Goal: Communication & Community: Participate in discussion

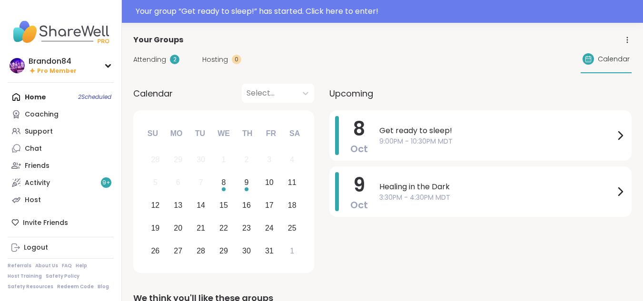
click at [393, 15] on div "Your group “ Get ready to sleep! ” has started. Click here to enter!" at bounding box center [386, 11] width 501 height 11
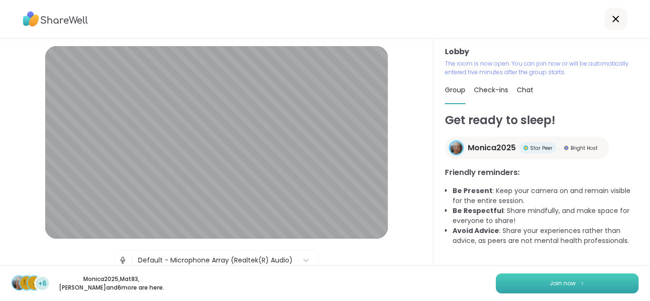
click at [570, 279] on button "Join now" at bounding box center [567, 284] width 143 height 20
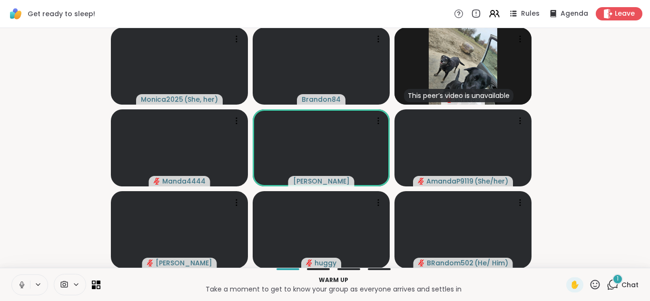
click at [21, 283] on icon at bounding box center [22, 285] width 9 height 9
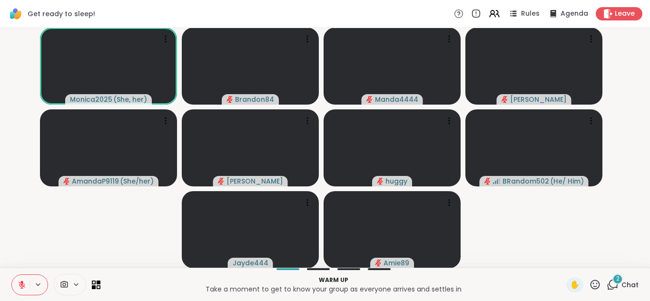
click at [18, 287] on icon at bounding box center [22, 285] width 9 height 9
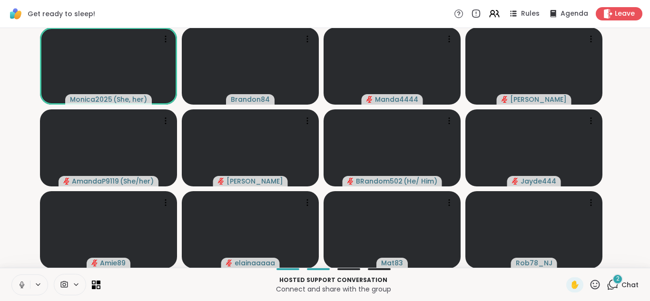
click at [20, 282] on icon at bounding box center [22, 285] width 9 height 9
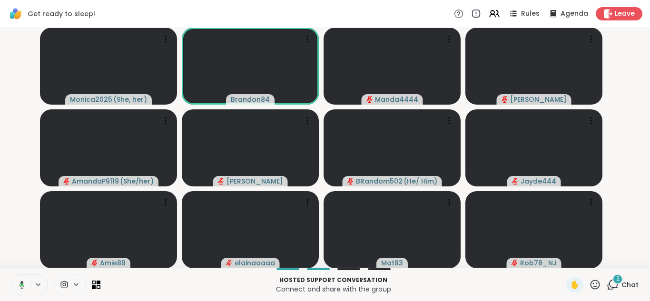
click at [20, 282] on icon at bounding box center [20, 285] width 9 height 9
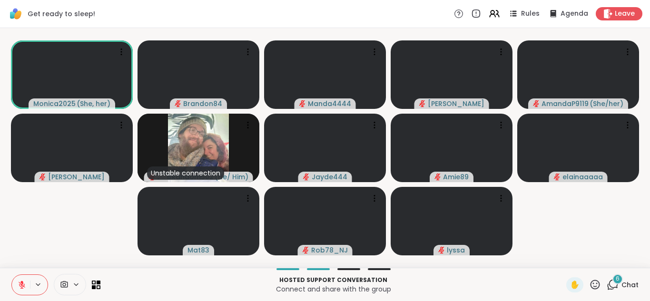
click at [612, 280] on div "6" at bounding box center [617, 279] width 10 height 10
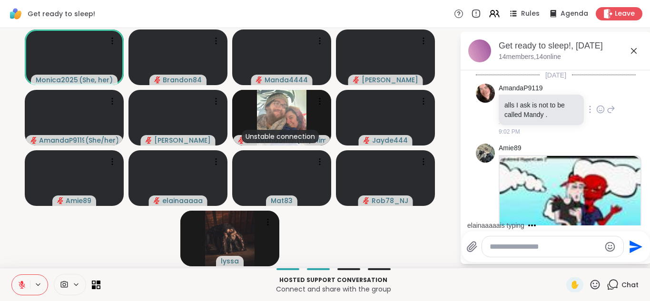
click at [607, 109] on icon at bounding box center [611, 109] width 9 height 11
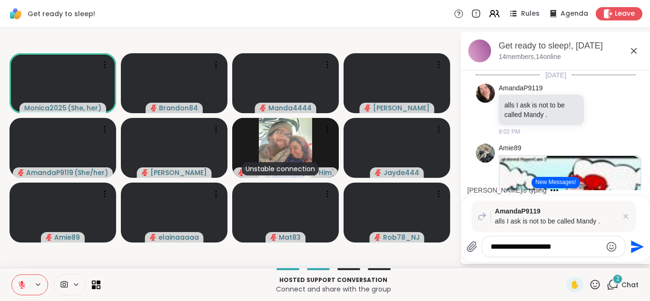
click at [516, 247] on textarea "**********" at bounding box center [545, 247] width 111 height 10
type textarea "**********"
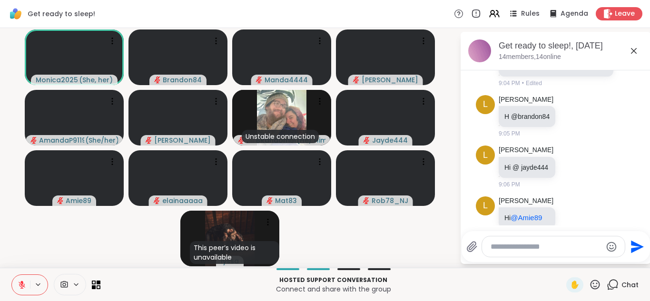
scroll to position [277, 0]
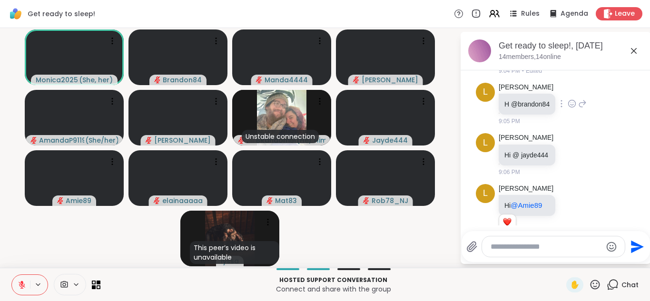
click at [571, 108] on icon at bounding box center [572, 104] width 9 height 10
click at [573, 93] on div "Select Reaction: Heart" at bounding box center [572, 88] width 9 height 9
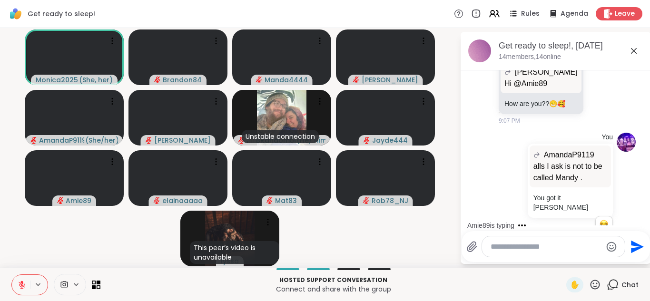
scroll to position [752, 0]
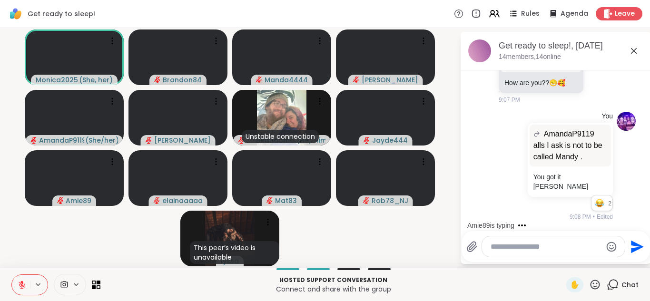
click at [539, 250] on textarea "Type your message" at bounding box center [545, 247] width 111 height 10
type textarea "*"
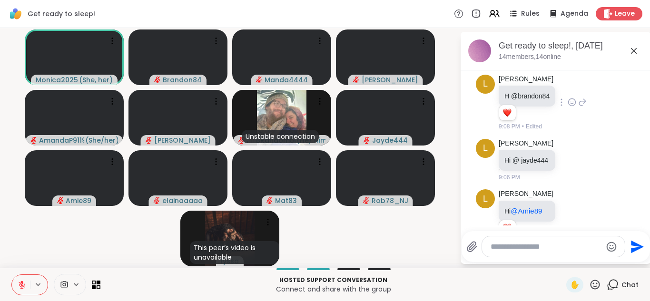
scroll to position [288, 0]
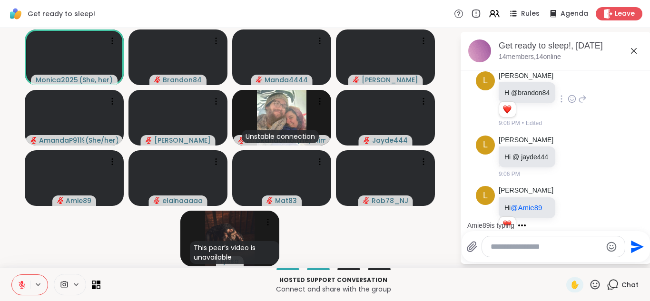
click at [583, 103] on icon at bounding box center [582, 99] width 7 height 7
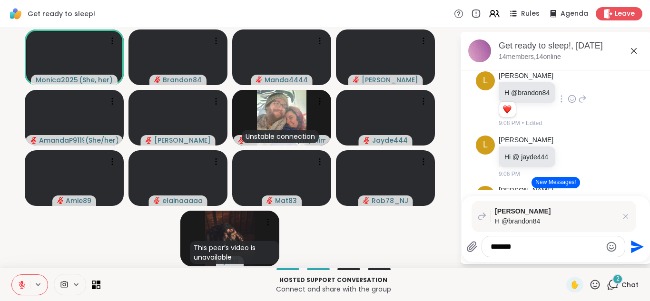
type textarea "********"
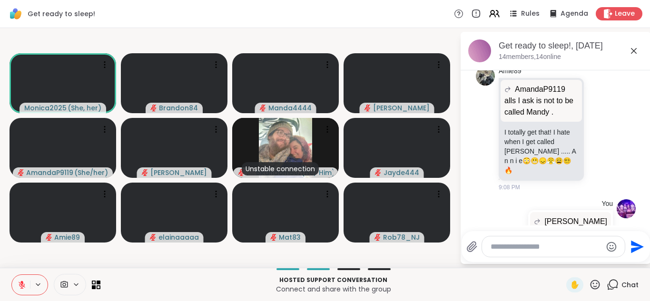
scroll to position [987, 0]
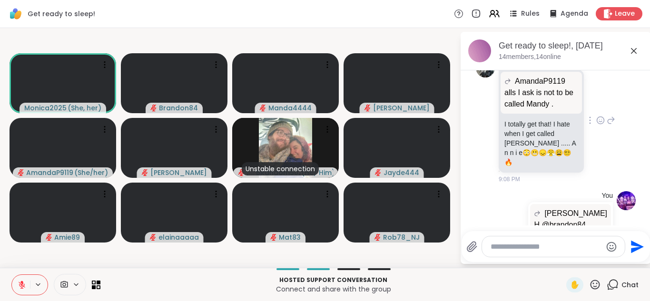
click at [597, 117] on icon at bounding box center [600, 120] width 7 height 7
click at [596, 102] on div "Select Reaction: Heart" at bounding box center [600, 105] width 9 height 9
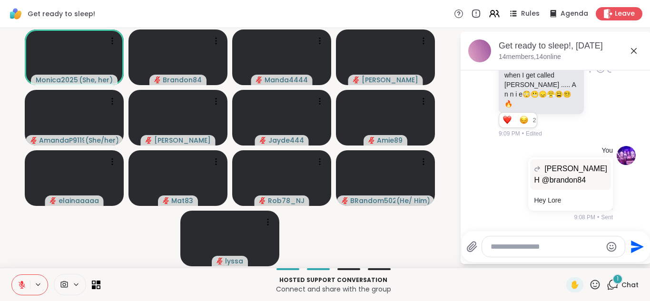
scroll to position [1170, 0]
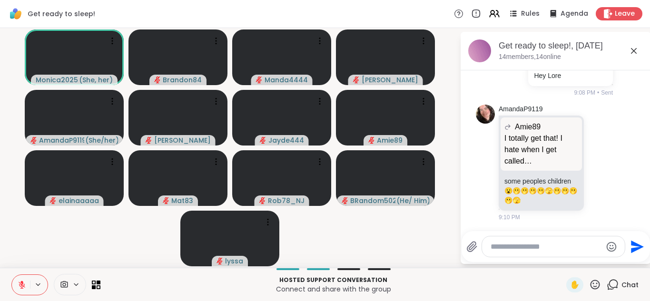
click at [15, 288] on button at bounding box center [21, 285] width 18 height 20
click at [19, 285] on icon at bounding box center [22, 285] width 9 height 9
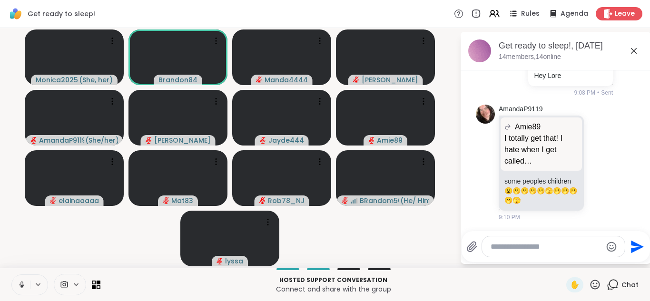
click at [12, 275] on button at bounding box center [21, 285] width 18 height 20
click at [19, 285] on icon at bounding box center [22, 285] width 9 height 9
click at [10, 275] on button at bounding box center [20, 285] width 20 height 20
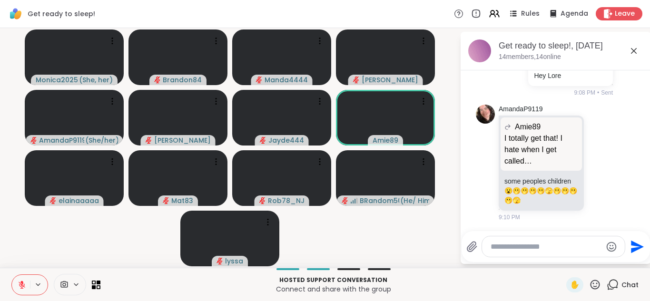
click at [20, 281] on icon at bounding box center [22, 285] width 9 height 9
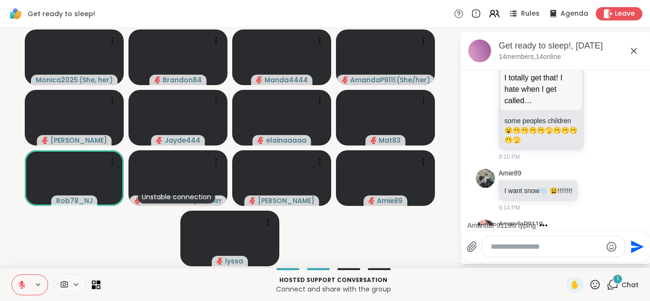
scroll to position [1291, 0]
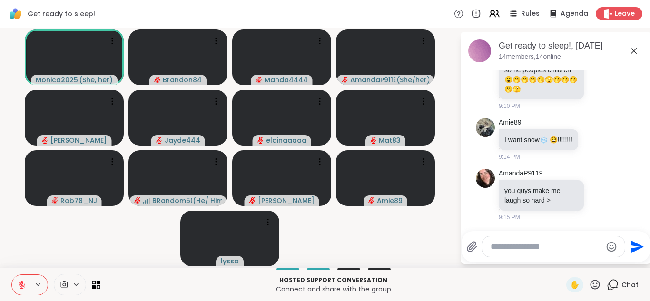
click at [589, 285] on icon at bounding box center [595, 285] width 12 height 12
click at [562, 259] on span "❤️" at bounding box center [567, 259] width 10 height 11
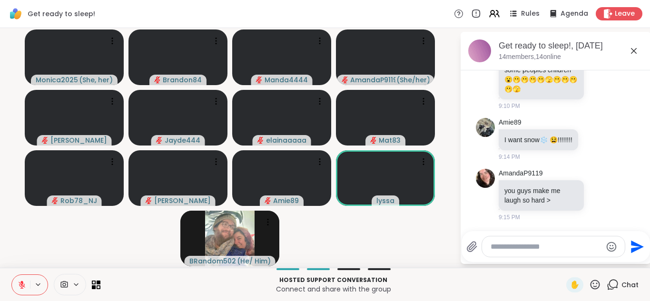
click at [589, 285] on icon at bounding box center [595, 285] width 12 height 12
click at [562, 260] on span "❤️" at bounding box center [567, 259] width 10 height 11
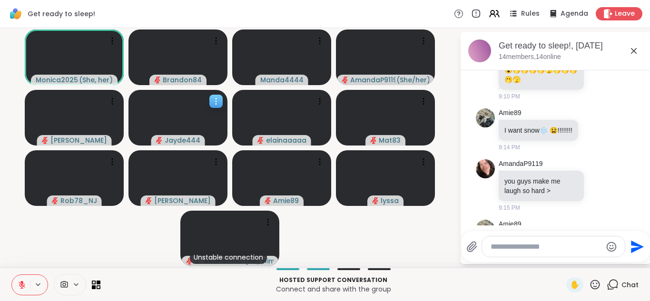
scroll to position [1402, 0]
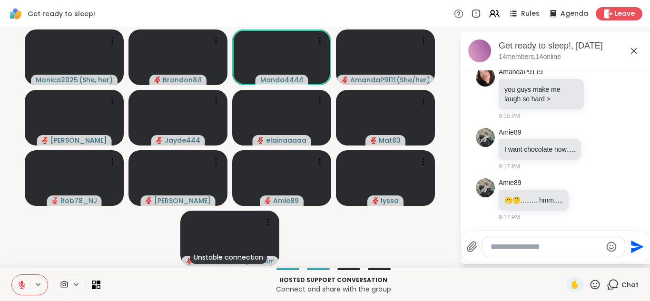
click at [22, 285] on icon at bounding box center [22, 285] width 7 height 7
click at [20, 282] on icon at bounding box center [22, 285] width 9 height 9
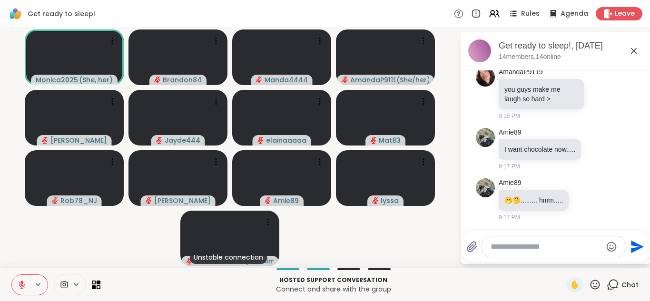
click at [12, 275] on button at bounding box center [21, 285] width 18 height 20
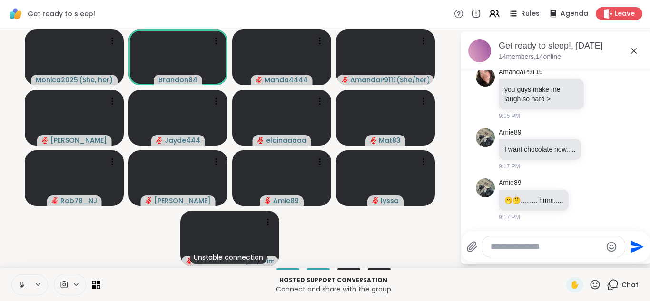
click at [12, 275] on button at bounding box center [21, 285] width 18 height 20
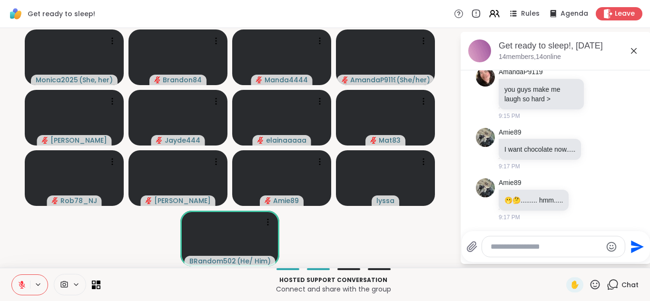
click at [20, 282] on icon at bounding box center [22, 285] width 9 height 9
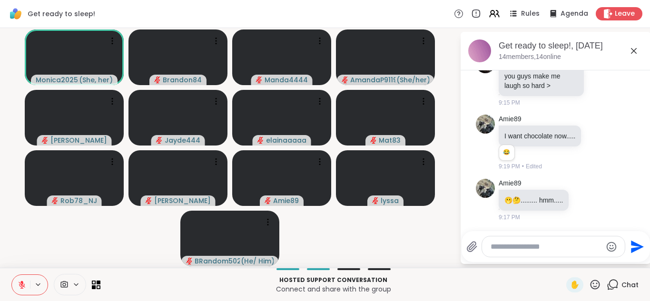
scroll to position [1415, 0]
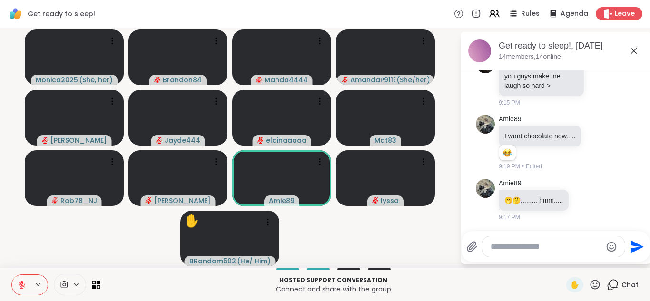
click at [20, 282] on icon at bounding box center [22, 285] width 9 height 9
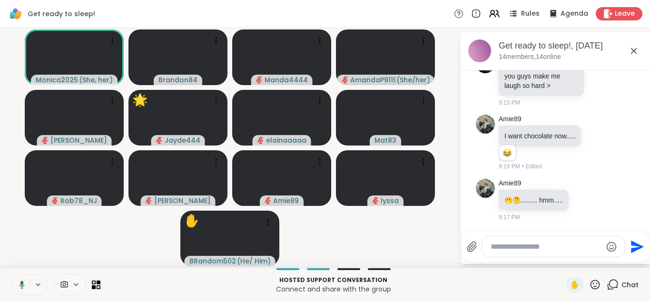
click at [10, 275] on button at bounding box center [20, 285] width 20 height 20
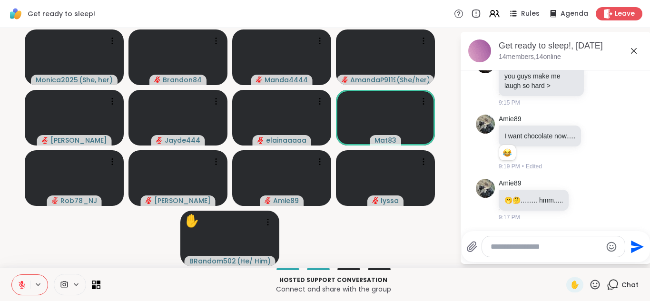
click at [12, 275] on button at bounding box center [21, 285] width 18 height 20
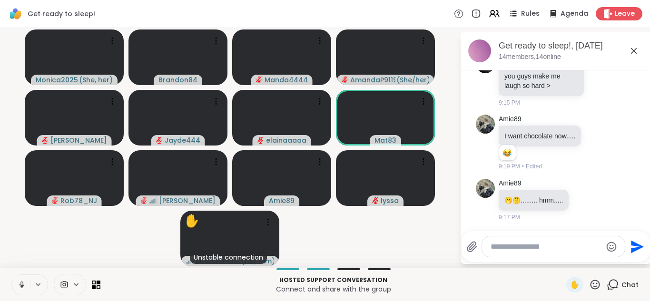
click at [12, 275] on button at bounding box center [21, 285] width 18 height 20
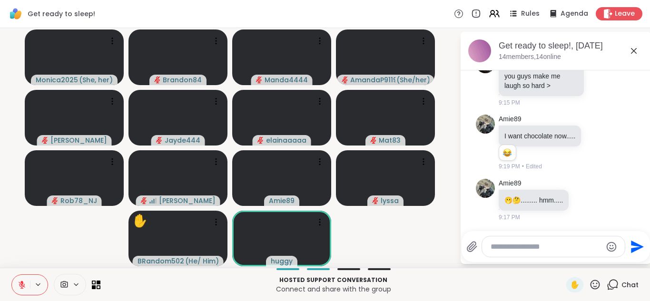
click at [20, 282] on icon at bounding box center [22, 285] width 9 height 9
click at [10, 275] on button at bounding box center [20, 285] width 20 height 20
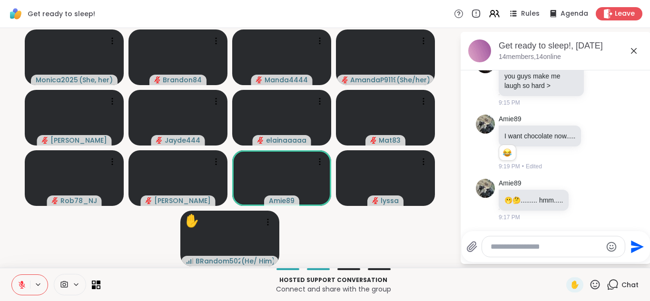
click at [20, 282] on icon at bounding box center [22, 285] width 9 height 9
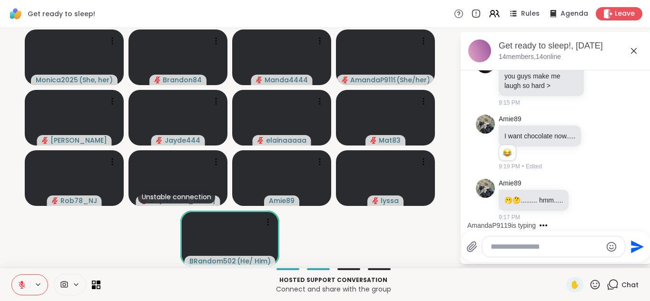
scroll to position [1476, 0]
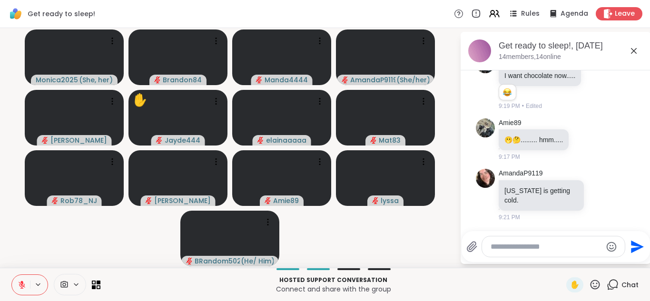
click at [12, 275] on button at bounding box center [21, 285] width 18 height 20
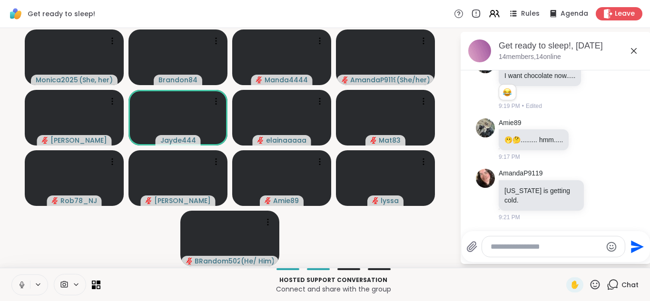
click at [12, 275] on button at bounding box center [21, 285] width 18 height 20
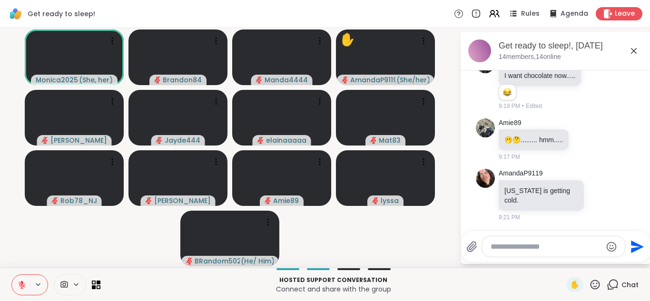
click at [12, 275] on button at bounding box center [21, 285] width 18 height 20
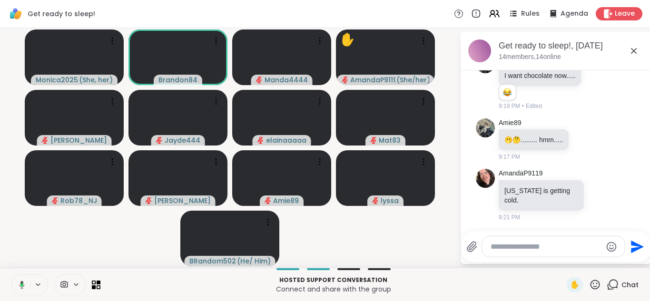
click at [10, 275] on button at bounding box center [20, 285] width 20 height 20
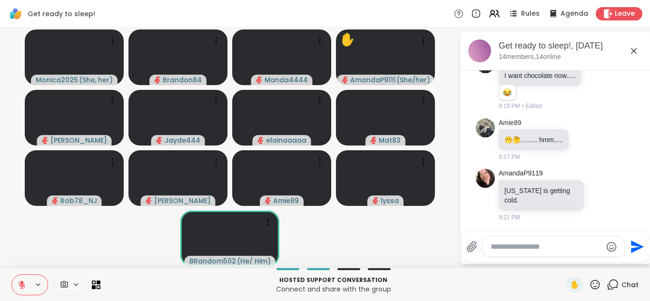
click at [12, 275] on button at bounding box center [21, 285] width 18 height 20
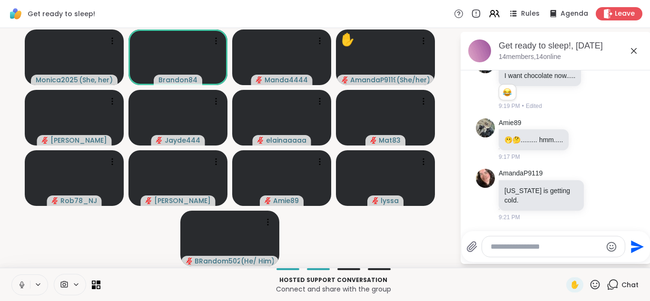
click at [12, 275] on button at bounding box center [21, 285] width 18 height 20
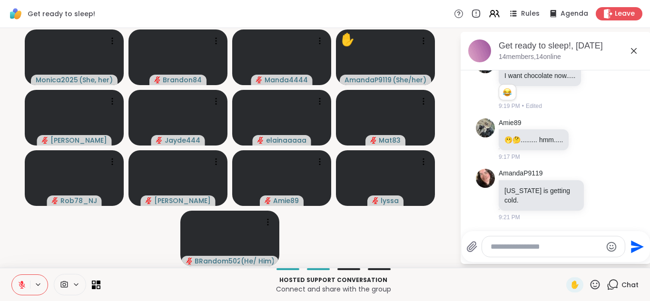
click at [12, 275] on button at bounding box center [21, 285] width 18 height 20
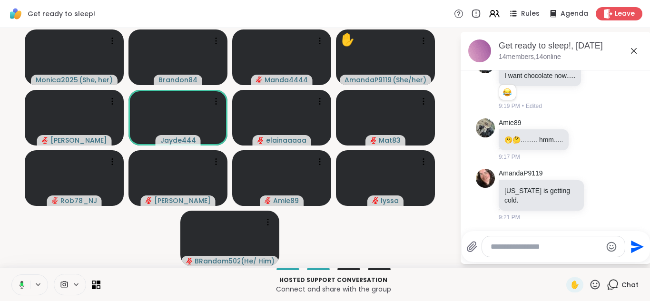
click at [10, 275] on button at bounding box center [20, 285] width 20 height 20
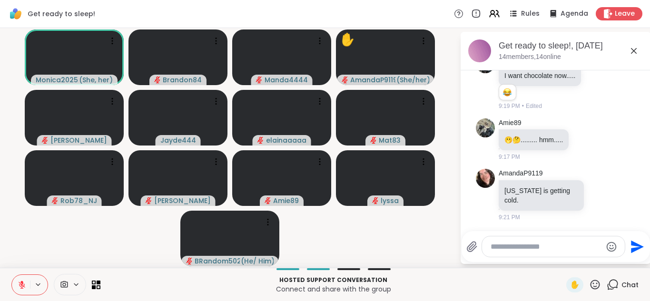
click at [12, 275] on button at bounding box center [21, 285] width 18 height 20
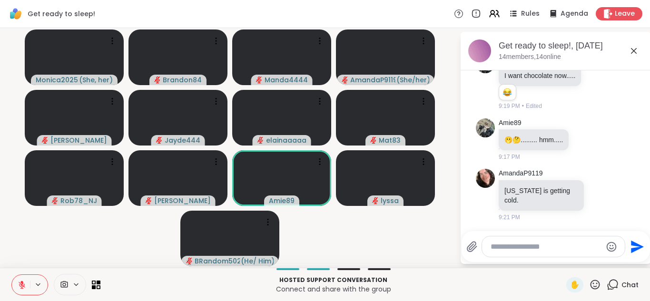
click at [20, 282] on icon at bounding box center [22, 285] width 9 height 9
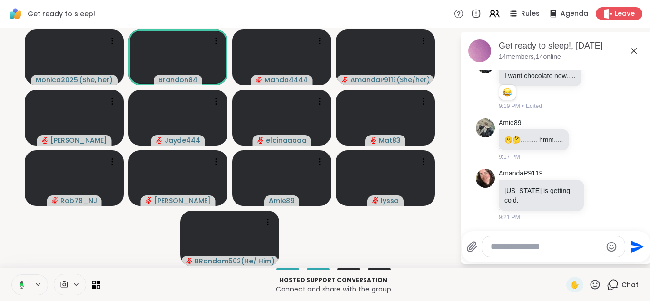
click at [20, 282] on icon at bounding box center [20, 285] width 9 height 9
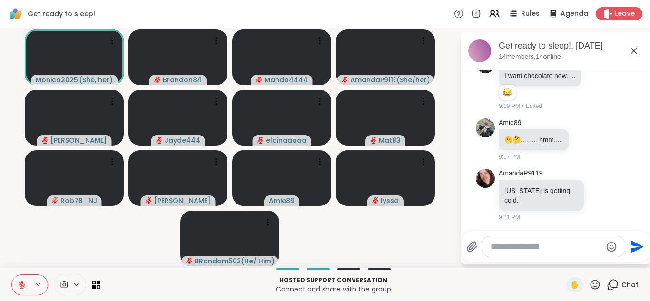
click at [20, 282] on icon at bounding box center [22, 285] width 9 height 9
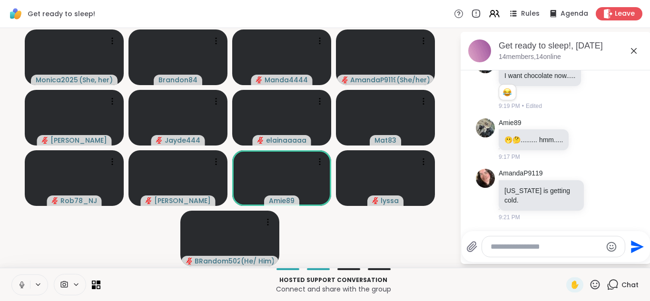
click at [20, 282] on icon at bounding box center [22, 285] width 9 height 9
click at [12, 275] on button at bounding box center [21, 285] width 18 height 20
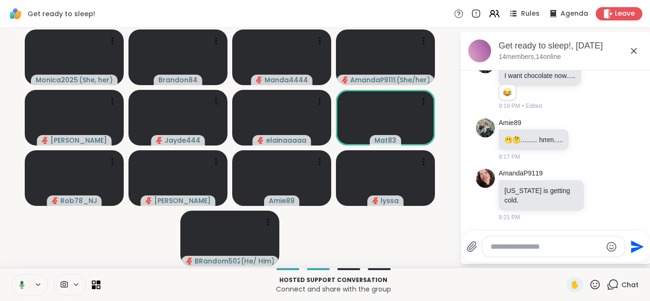
click at [10, 275] on button at bounding box center [20, 285] width 20 height 20
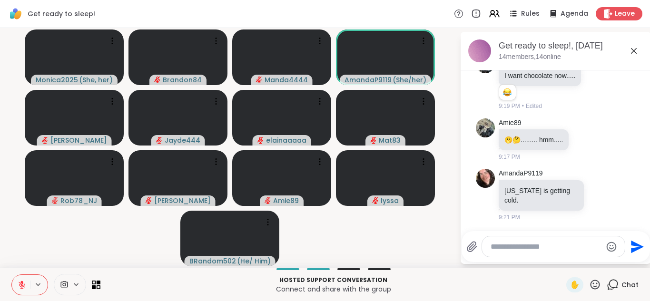
click at [12, 275] on button at bounding box center [21, 285] width 18 height 20
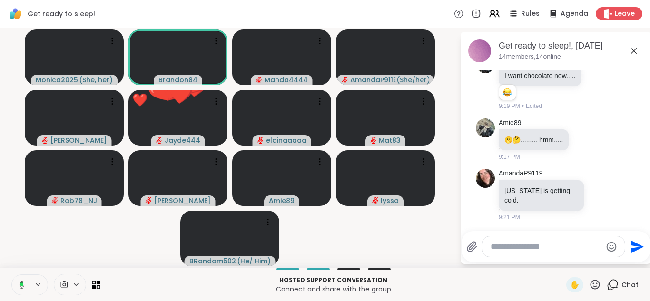
click at [10, 275] on button at bounding box center [20, 285] width 20 height 20
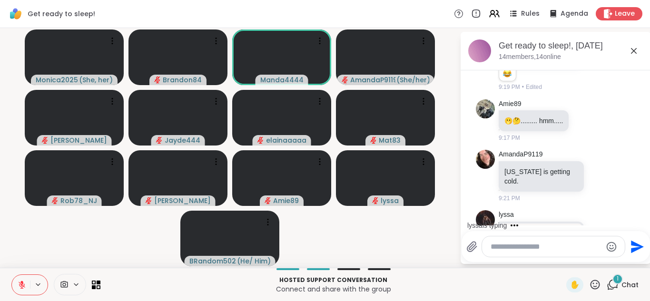
scroll to position [1580, 0]
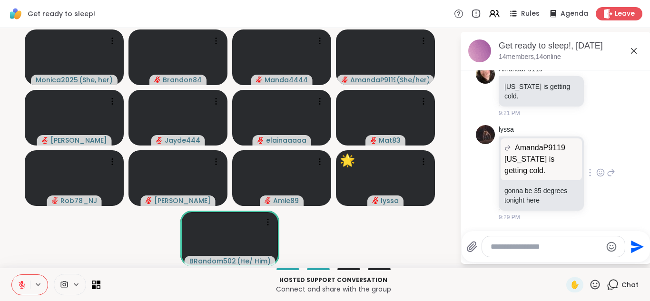
click at [596, 171] on icon at bounding box center [600, 173] width 9 height 10
click at [638, 158] on div "Select Reaction: Astonished" at bounding box center [642, 157] width 9 height 9
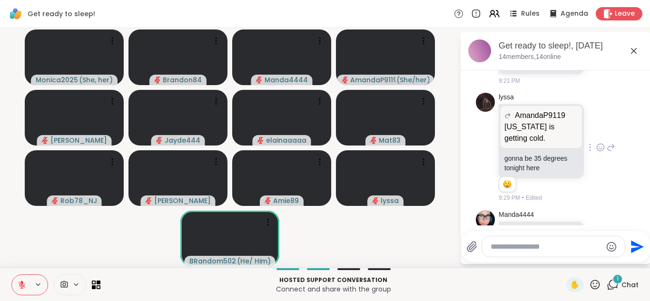
scroll to position [1673, 0]
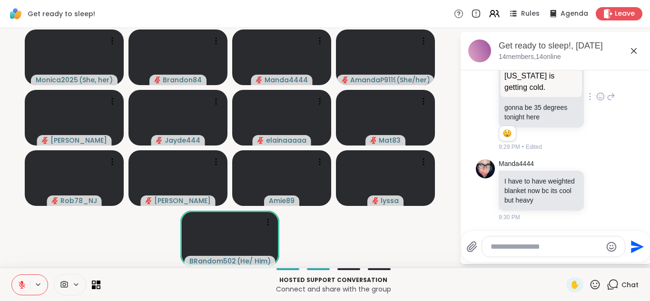
click at [17, 280] on button at bounding box center [21, 285] width 18 height 20
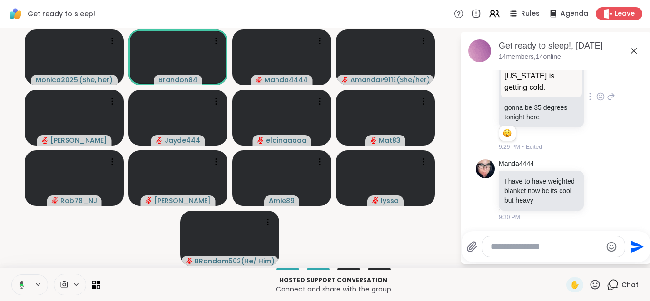
click at [17, 280] on button at bounding box center [20, 285] width 20 height 20
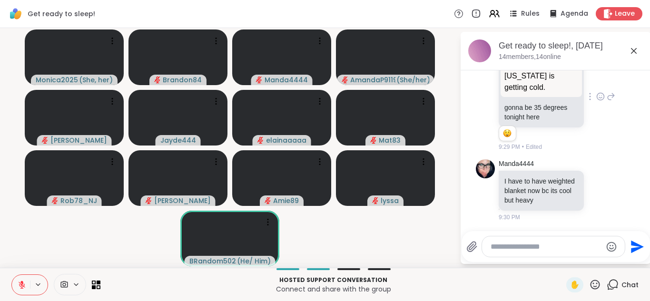
click at [12, 275] on button at bounding box center [21, 285] width 18 height 20
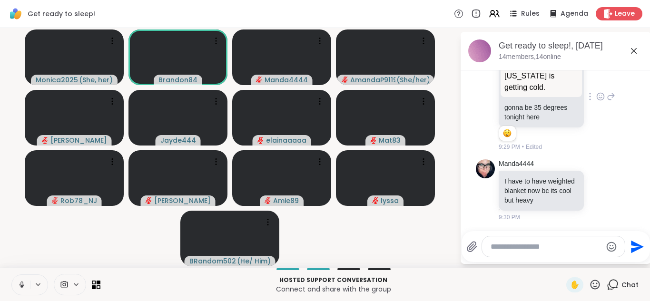
click at [12, 275] on button at bounding box center [21, 285] width 18 height 20
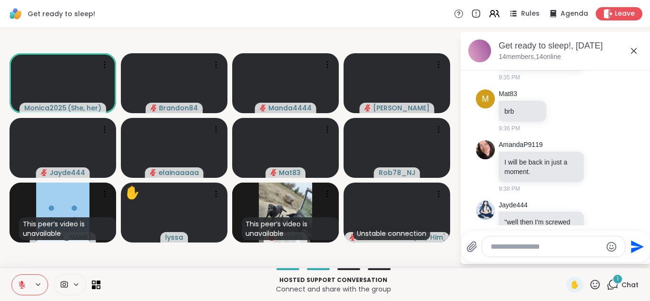
scroll to position [2077, 0]
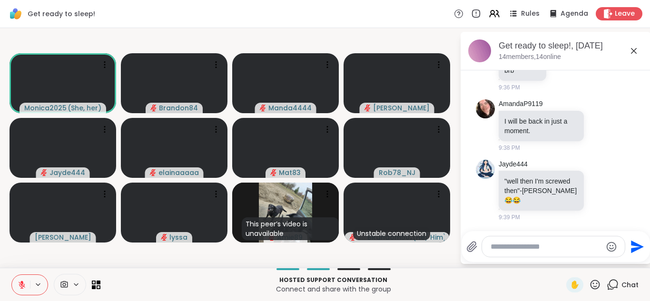
click at [12, 275] on button at bounding box center [21, 285] width 18 height 20
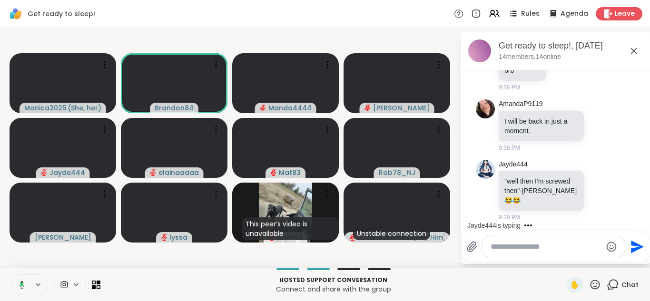
click at [10, 275] on button at bounding box center [20, 285] width 20 height 20
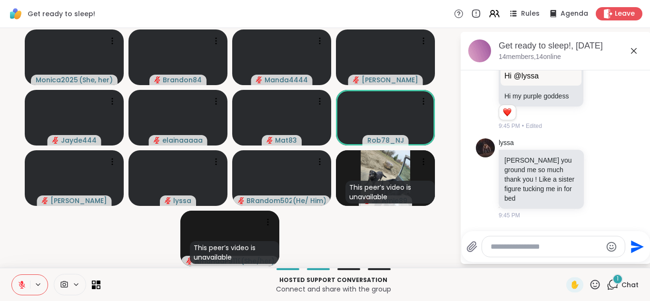
scroll to position [3278, 0]
click at [505, 253] on div at bounding box center [553, 246] width 143 height 20
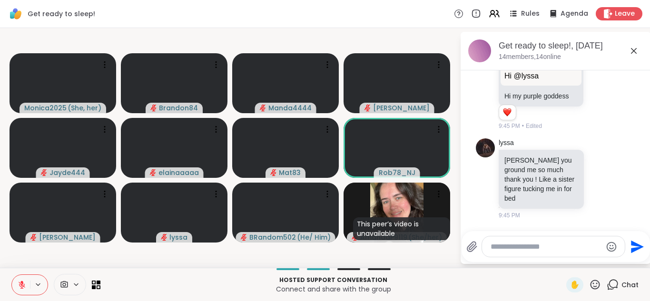
click at [504, 249] on textarea "Type your message" at bounding box center [545, 247] width 111 height 10
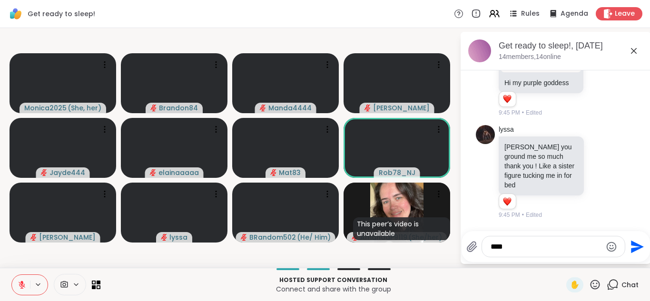
scroll to position [3291, 0]
click at [538, 246] on textarea "**********" at bounding box center [545, 247] width 111 height 10
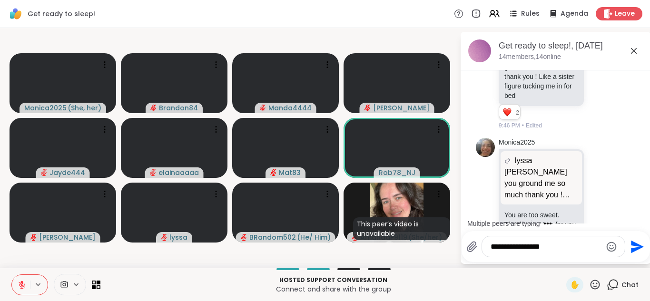
scroll to position [3416, 0]
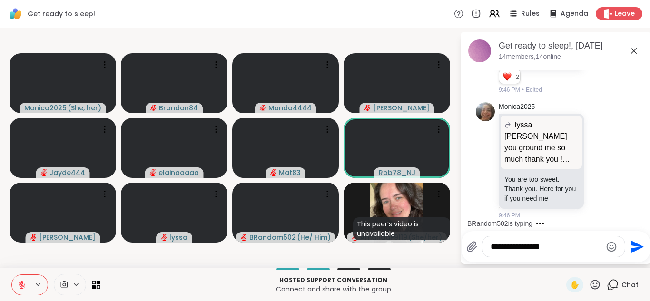
click at [535, 247] on textarea "**********" at bounding box center [545, 247] width 111 height 10
type textarea "**********"
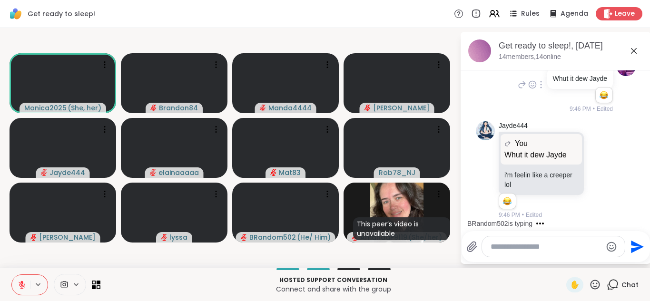
scroll to position [3600, 0]
type textarea "***"
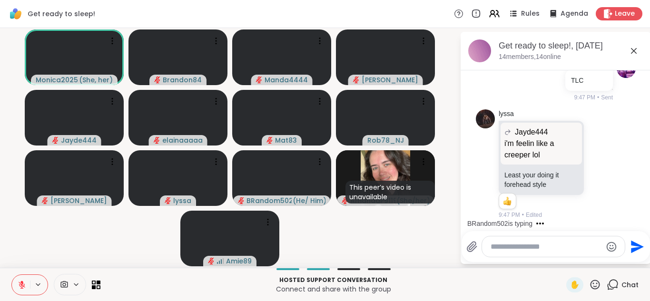
scroll to position [3768, 0]
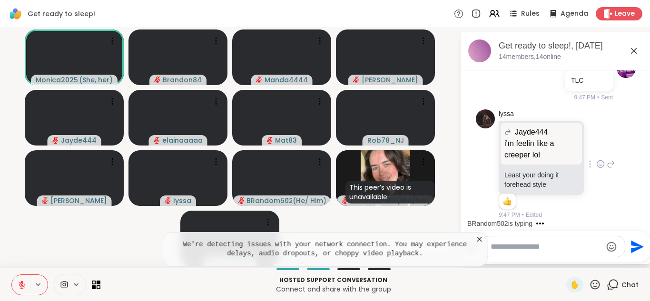
click at [599, 166] on icon at bounding box center [600, 165] width 3 height 1
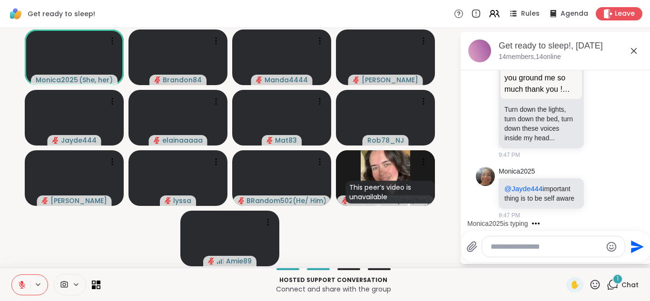
scroll to position [3982, 0]
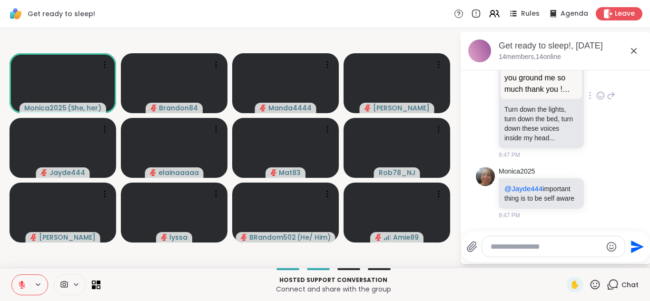
click at [607, 90] on icon at bounding box center [611, 95] width 9 height 11
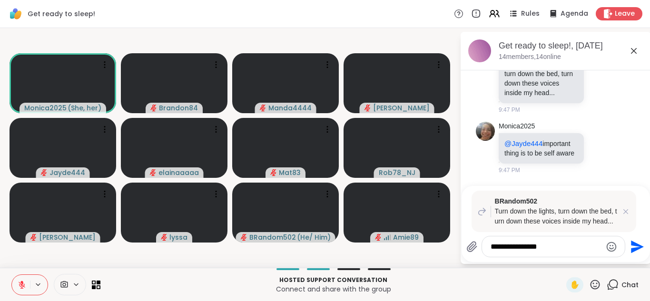
type textarea "**********"
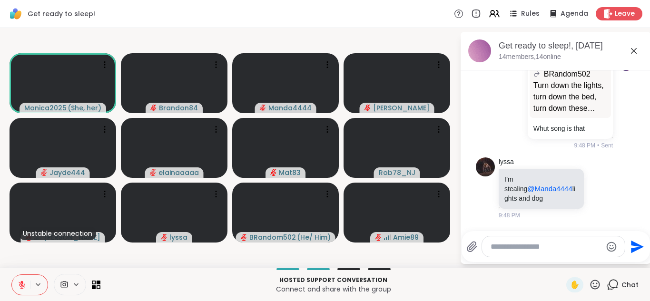
scroll to position [4051, 0]
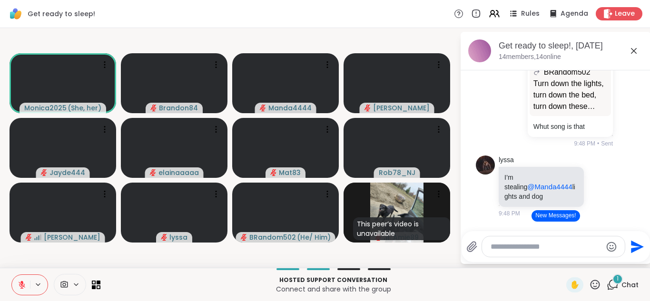
click at [561, 213] on button "New Messages!" at bounding box center [555, 215] width 48 height 11
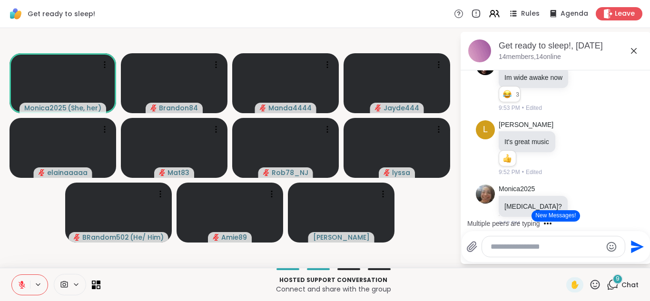
scroll to position [5380, 0]
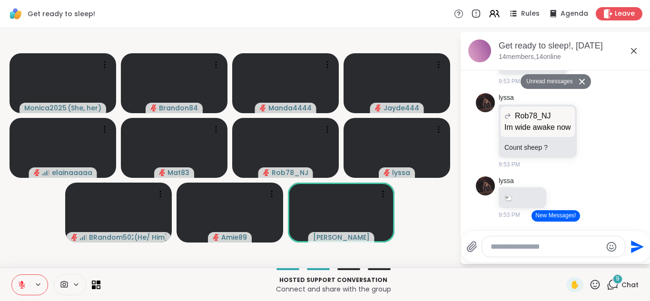
scroll to position [5570, 0]
click at [569, 11] on icon at bounding box center [572, 6] width 9 height 10
click at [584, 12] on icon at bounding box center [582, 5] width 9 height 11
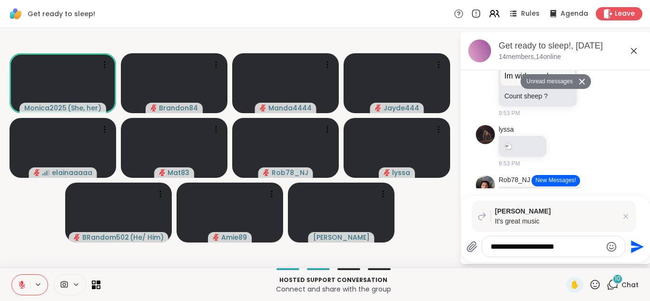
type textarea "**********"
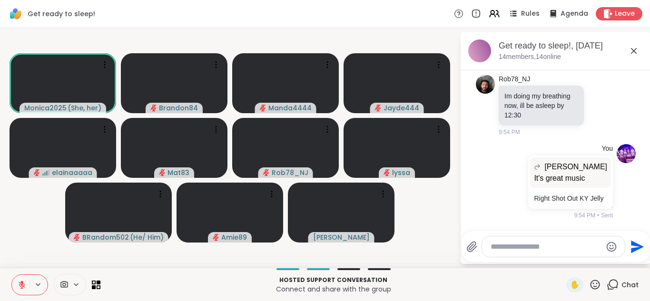
scroll to position [5829, 0]
paste textarea "**********"
type textarea "**********"
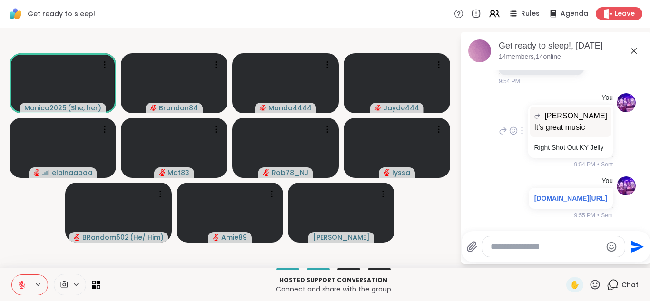
scroll to position [5899, 0]
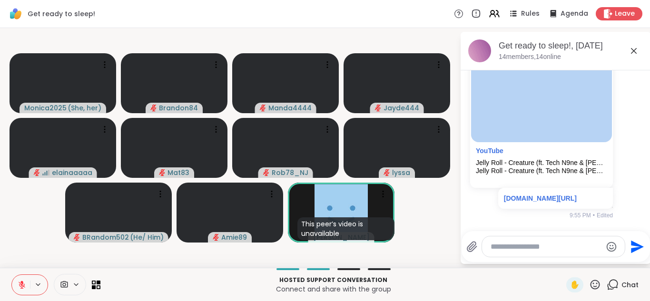
drag, startPoint x: 643, startPoint y: 204, endPoint x: 638, endPoint y: 214, distance: 10.9
click at [638, 214] on html "Get ready to sleep! Rules Agenda Leave Monica2025 ( She, her ) Brandon84 Manda4…" at bounding box center [325, 150] width 650 height 301
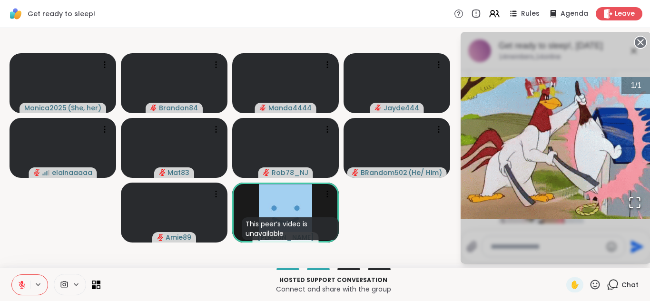
scroll to position [6493, 0]
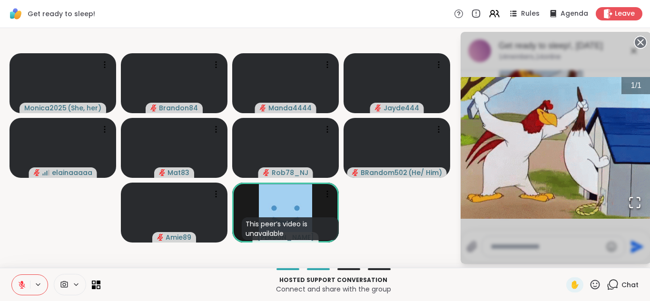
click at [413, 41] on video-player-container "Monica2025 ( She, her ) Brandon84 Manda4444 Jayde444 elainaaaaa Mat83 Rob78_NJ …" at bounding box center [230, 148] width 448 height 232
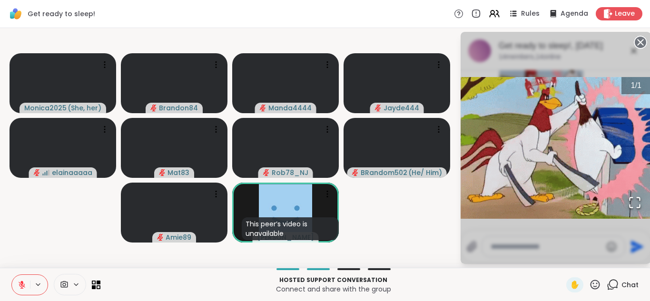
click at [638, 40] on icon at bounding box center [640, 42] width 13 height 13
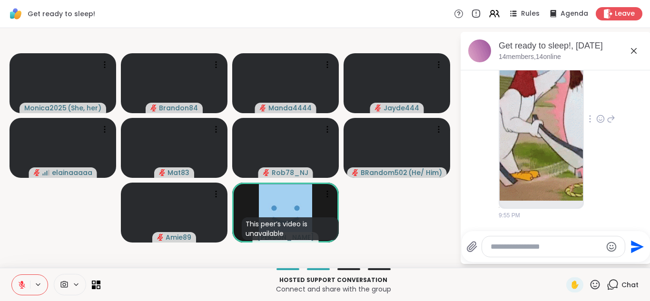
click at [638, 40] on div "Get ready to sleep!, [DATE]" at bounding box center [571, 46] width 145 height 12
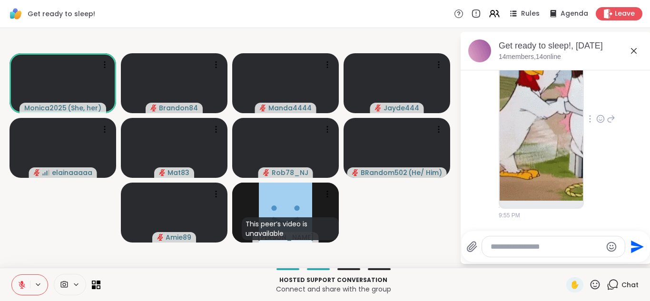
click at [626, 184] on li "Rob78_NJ 9:55 PM" at bounding box center [556, 120] width 173 height 208
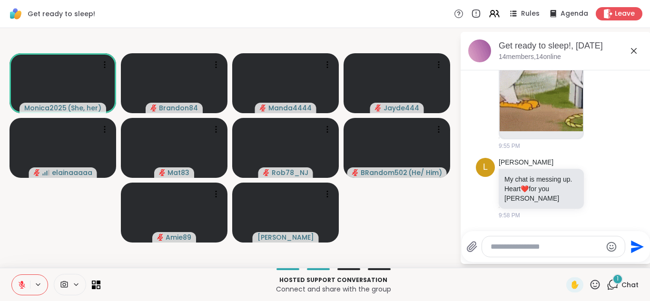
scroll to position [6562, 0]
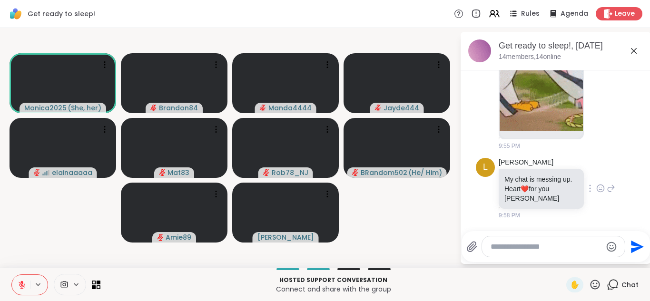
click at [596, 189] on icon at bounding box center [600, 189] width 9 height 10
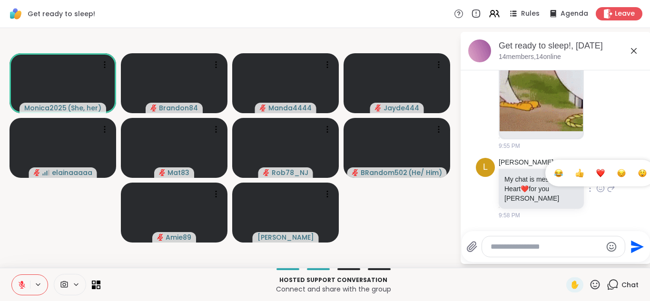
click at [596, 172] on div "Select Reaction: Heart" at bounding box center [600, 173] width 9 height 9
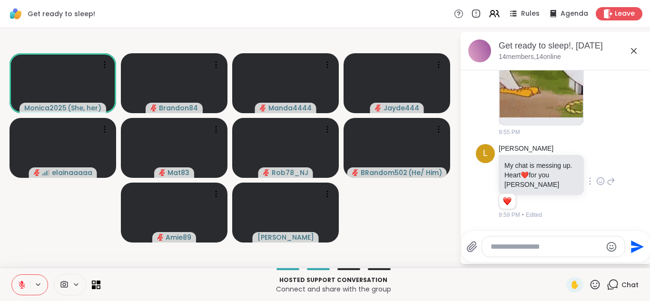
scroll to position [6576, 0]
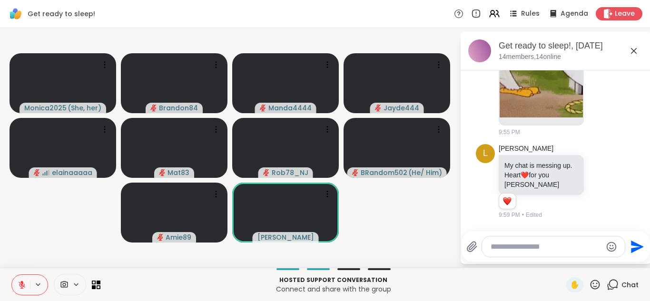
click at [607, 182] on icon at bounding box center [611, 181] width 9 height 11
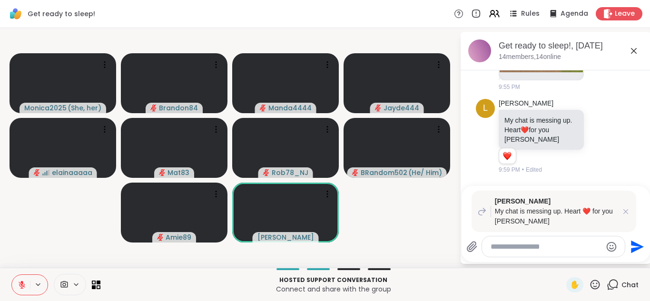
click at [433, 218] on video-player-container "Monica2025 ( She, her ) Brandon84 Manda4444 Jayde444 elainaaaaa Mat83 Rob78_NJ …" at bounding box center [230, 148] width 448 height 232
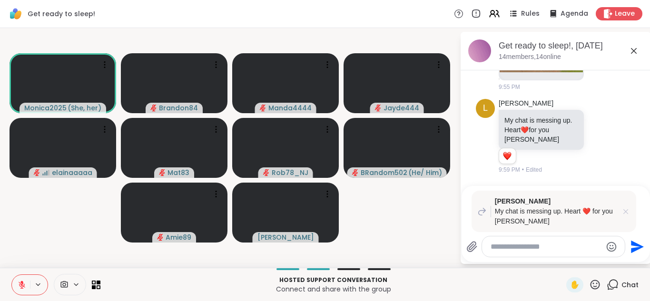
click at [626, 211] on icon at bounding box center [625, 211] width 5 height 5
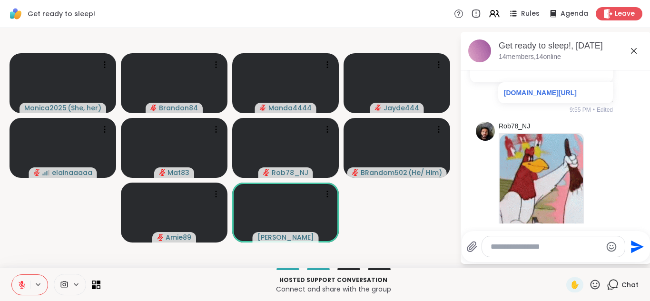
scroll to position [6030, 0]
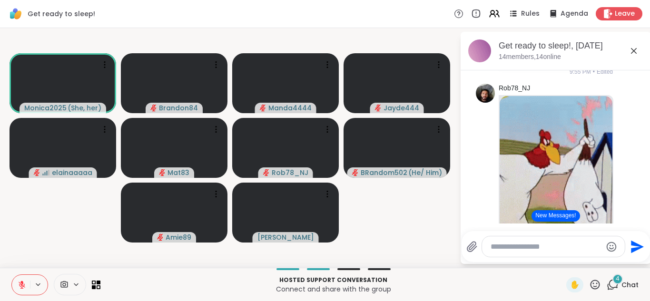
click at [556, 214] on button "New Messages!" at bounding box center [555, 215] width 48 height 11
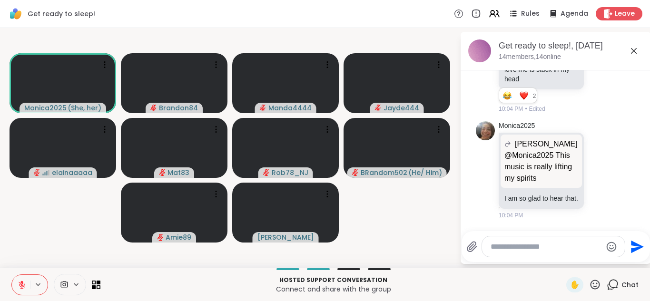
scroll to position [0, 0]
click at [622, 175] on div "Monica2025 Lorena @Monica2025 This music is really lifting my spirits @Monica20…" at bounding box center [556, 172] width 160 height 106
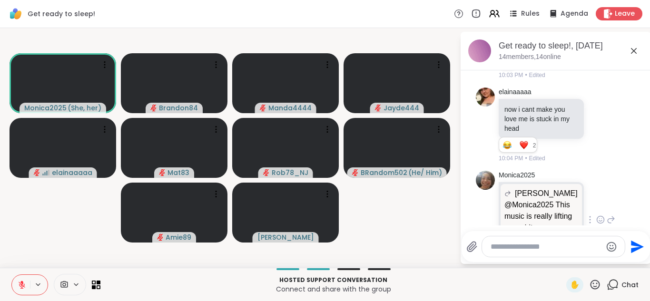
scroll to position [6776, 0]
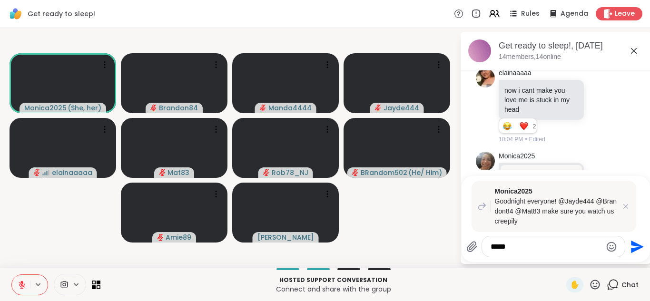
type textarea "******"
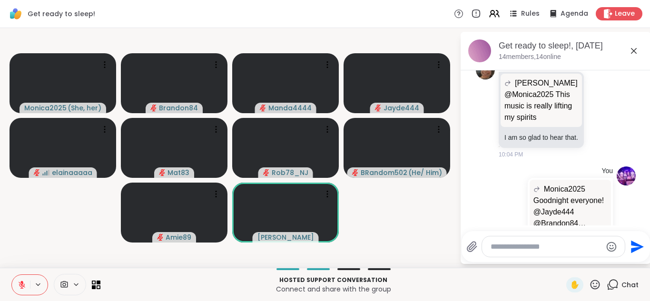
scroll to position [6868, 0]
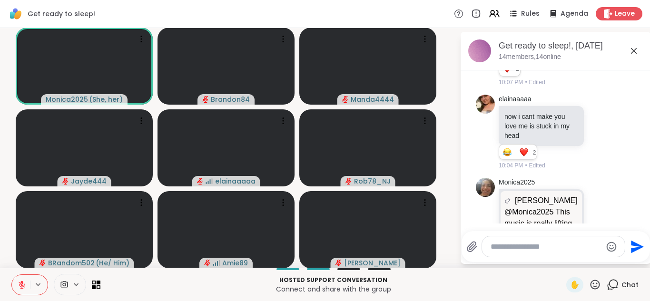
scroll to position [6729, 0]
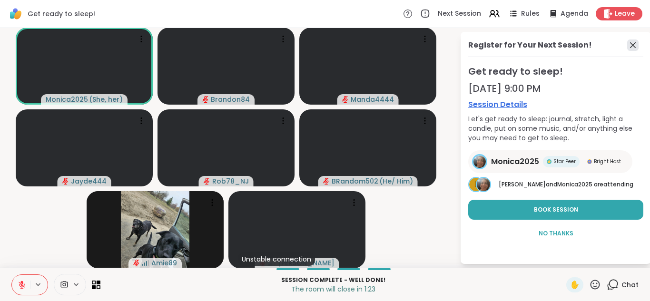
click at [627, 41] on icon at bounding box center [632, 44] width 11 height 11
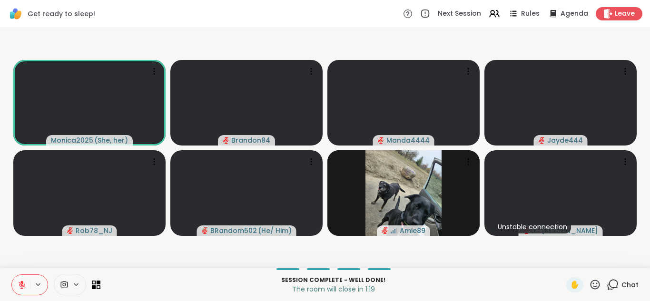
click at [611, 282] on icon at bounding box center [613, 285] width 12 height 12
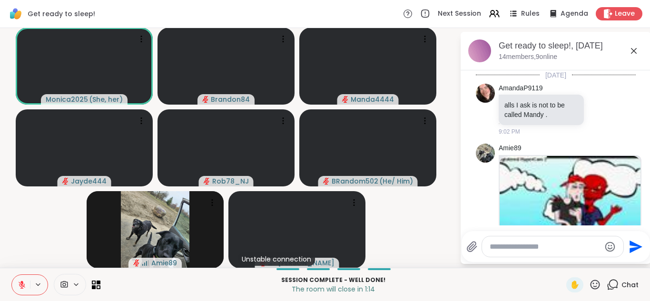
scroll to position [6754, 0]
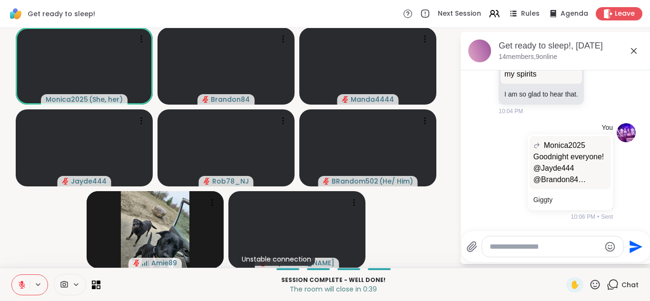
click at [504, 250] on textarea "Type your message" at bounding box center [544, 247] width 111 height 10
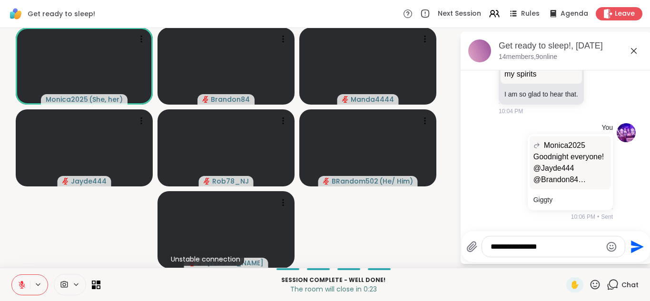
type textarea "**********"
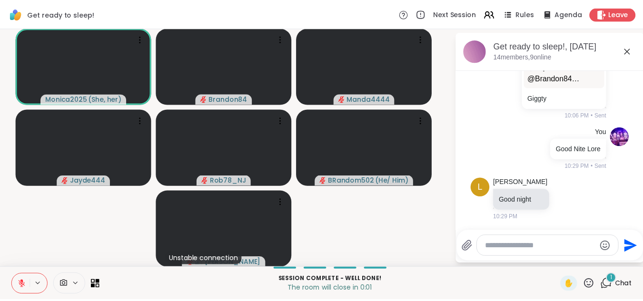
scroll to position [6855, 0]
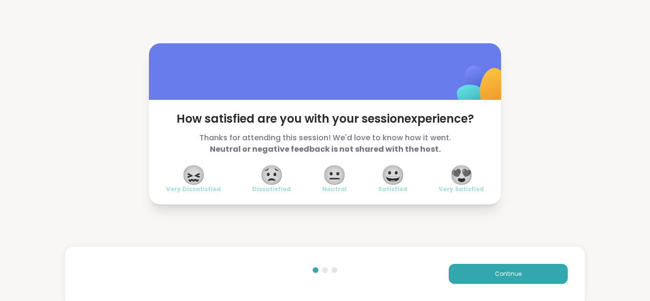
click at [455, 171] on span "😍" at bounding box center [462, 174] width 24 height 17
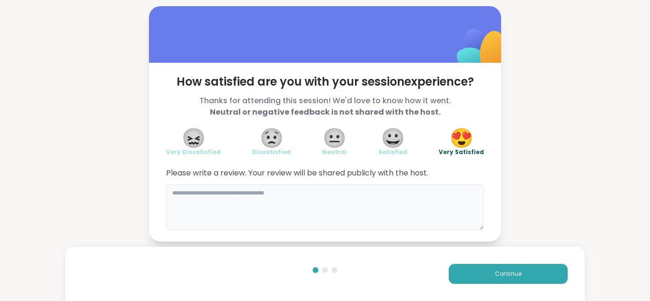
click at [230, 206] on textarea at bounding box center [325, 208] width 318 height 46
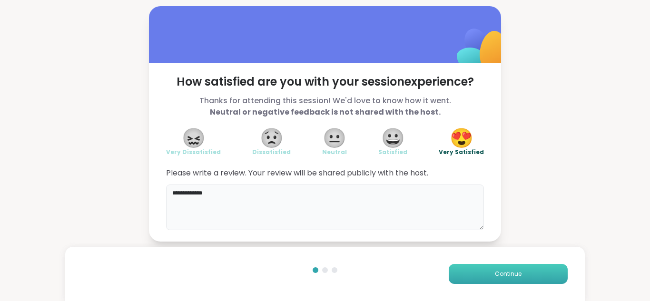
type textarea "**********"
click at [484, 264] on button "Continue" at bounding box center [508, 274] width 119 height 20
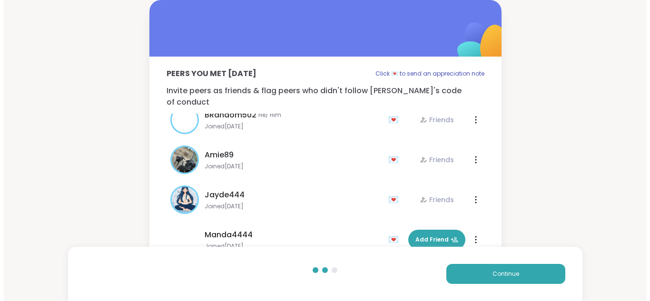
scroll to position [237, 0]
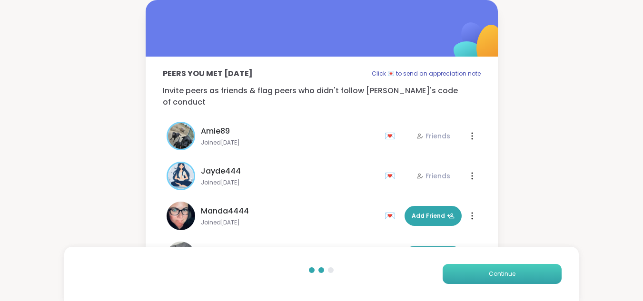
click at [532, 271] on button "Continue" at bounding box center [501, 274] width 119 height 20
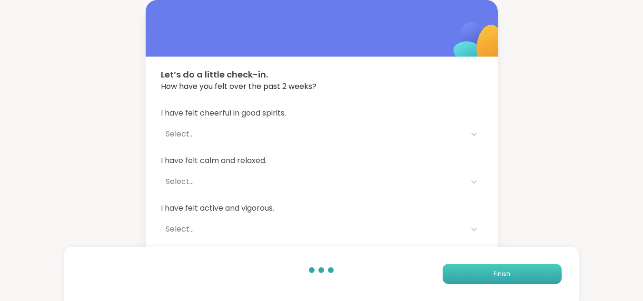
click at [532, 271] on button "Finish" at bounding box center [501, 274] width 119 height 20
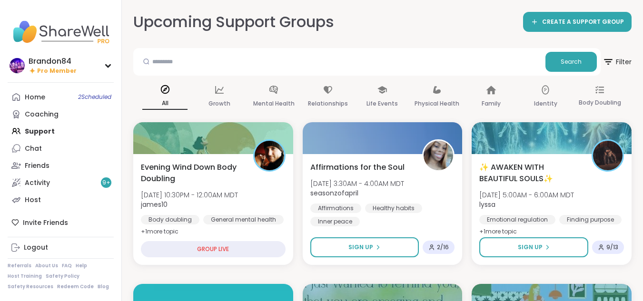
drag, startPoint x: 206, startPoint y: 149, endPoint x: 371, endPoint y: 3, distance: 220.0
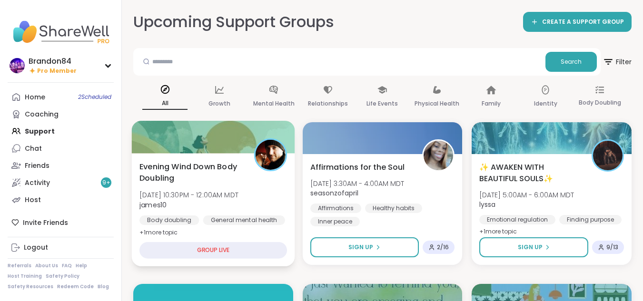
click at [202, 182] on span "Evening Wind Down Body Doubling" at bounding box center [191, 172] width 104 height 23
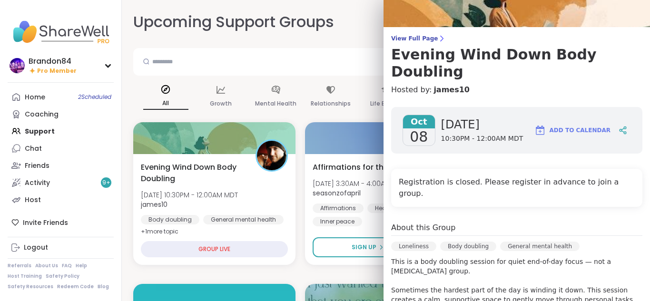
scroll to position [38, 0]
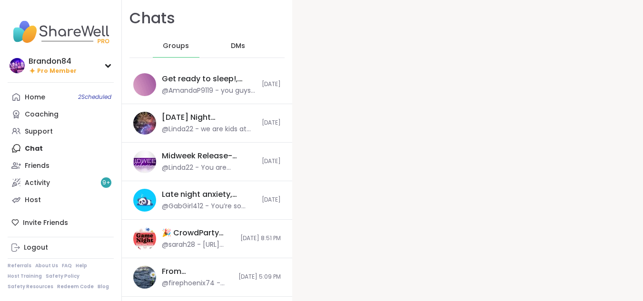
click at [37, 147] on div "Brandon84 Pro Member Brandon84 Pro Member Profile Membership Settings Help Home…" at bounding box center [321, 150] width 643 height 301
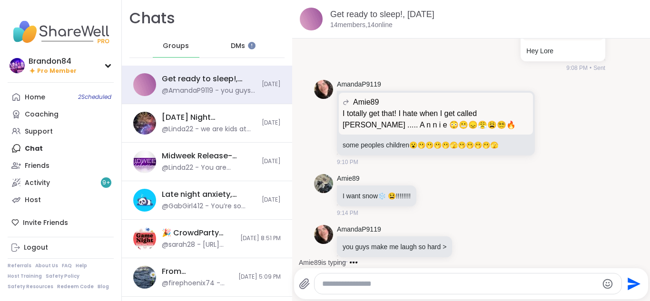
click at [231, 42] on span "DMs" at bounding box center [238, 46] width 14 height 10
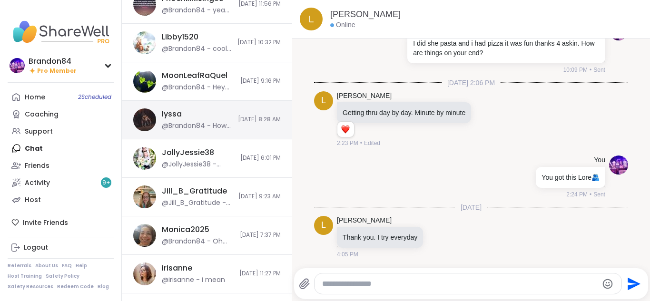
scroll to position [203, 0]
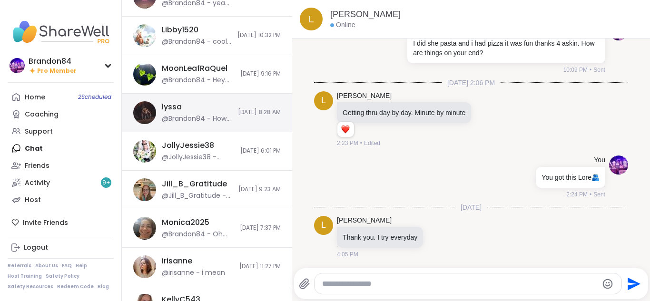
click at [204, 115] on div "@Brandon84 - How are feeling today?" at bounding box center [197, 119] width 70 height 10
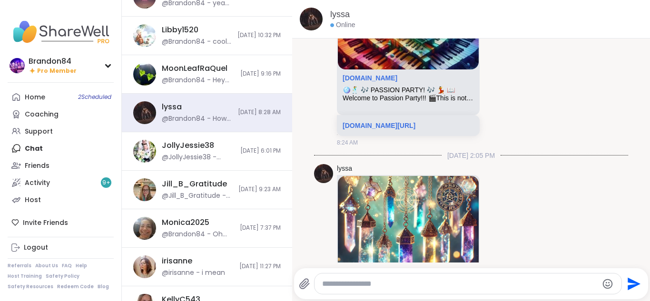
scroll to position [4952, 0]
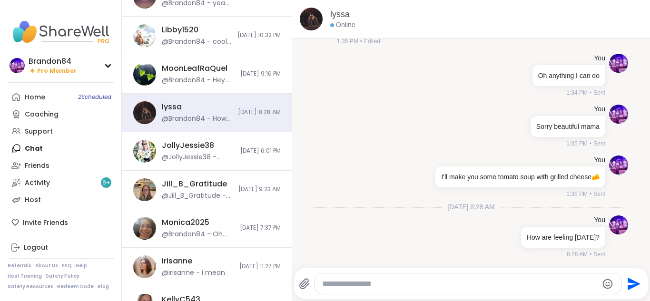
click at [420, 283] on textarea "Type your message" at bounding box center [460, 284] width 276 height 10
type textarea "**********"
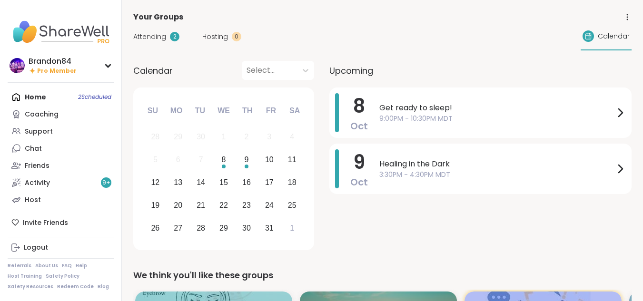
click at [28, 146] on div "Chat" at bounding box center [33, 149] width 17 height 10
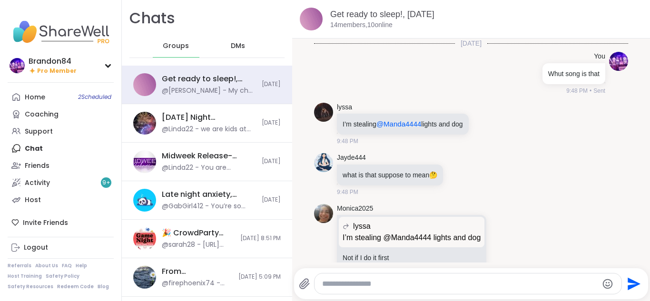
click at [232, 41] on span "DMs" at bounding box center [238, 46] width 14 height 10
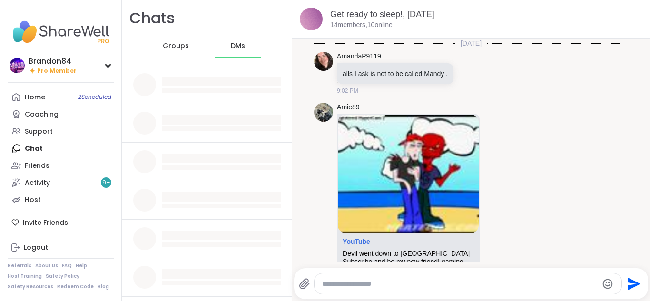
scroll to position [5394, 0]
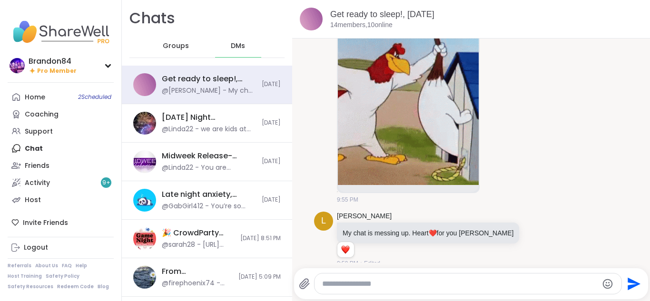
click at [237, 47] on span "DMs" at bounding box center [238, 46] width 14 height 10
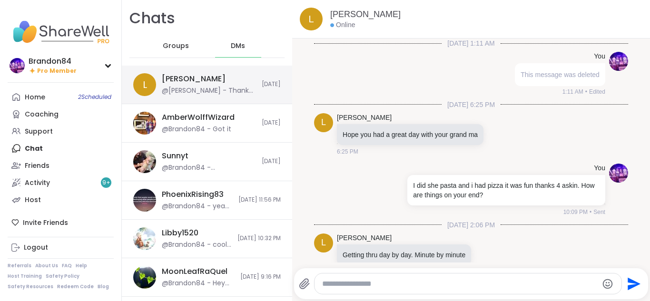
scroll to position [142, 0]
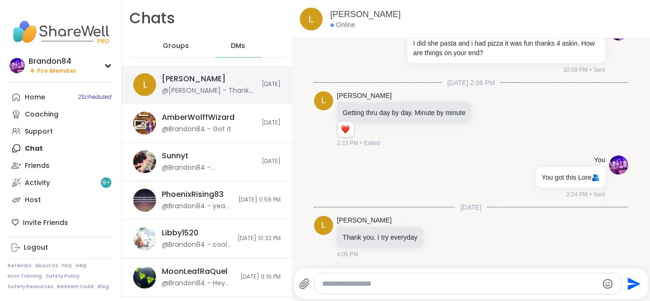
click at [204, 86] on div "@[PERSON_NAME] - Thank you. I try everyday" at bounding box center [209, 91] width 94 height 10
click at [357, 283] on textarea "Type your message" at bounding box center [460, 284] width 276 height 10
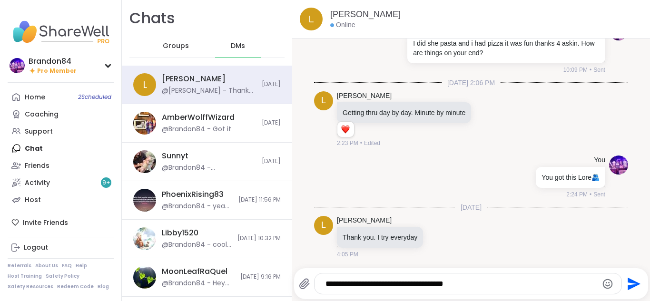
type textarea "**********"
